Goal: Check status

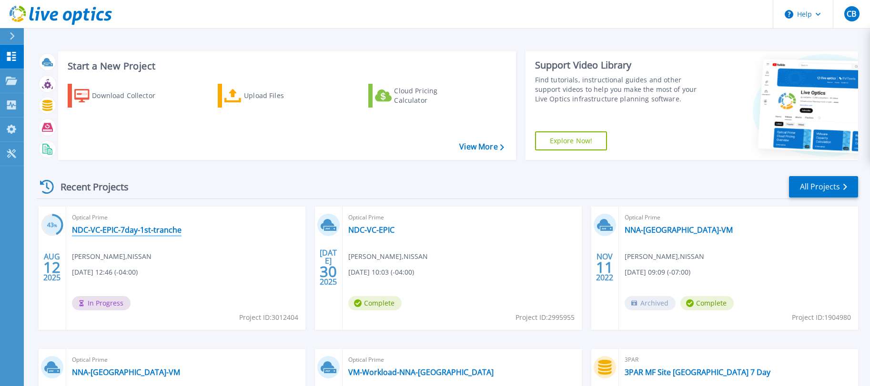
click at [161, 230] on link "NDC-VC-EPIC-7day-1st-tranche" at bounding box center [127, 230] width 110 height 10
